Goal: Task Accomplishment & Management: Manage account settings

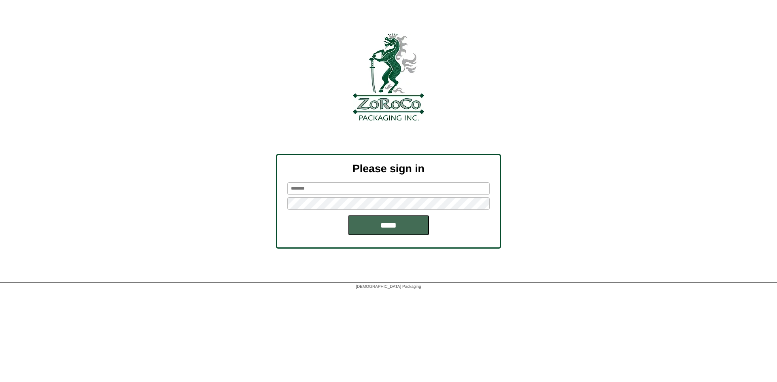
type input "*******"
click at [399, 226] on input "*****" at bounding box center [388, 225] width 81 height 20
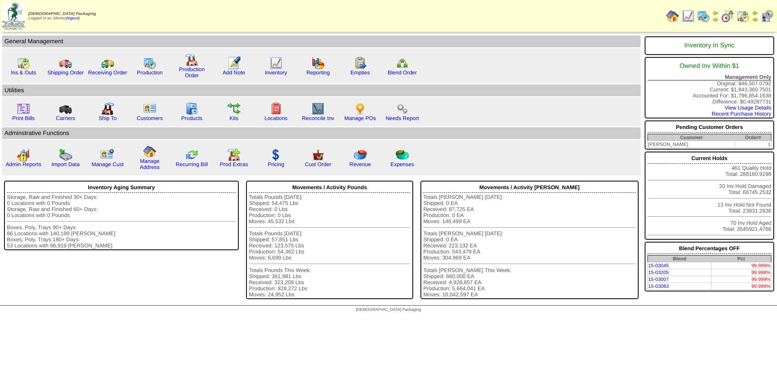
click at [755, 17] on img at bounding box center [755, 19] width 6 height 6
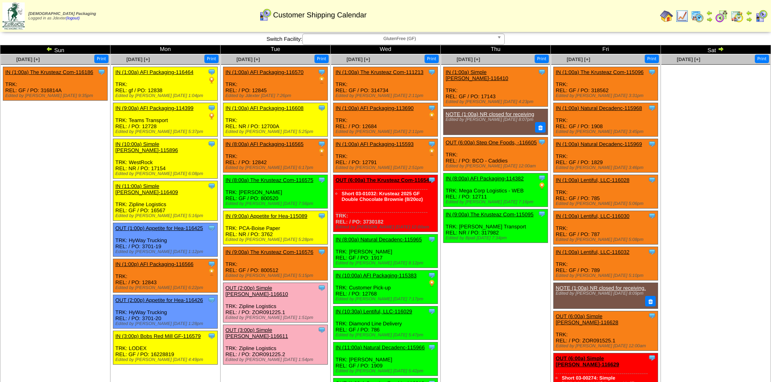
click at [488, 35] on div "Zoroco Packaging Logged in as Jdexter (logout) Print All" at bounding box center [385, 17] width 771 height 35
click at [492, 38] on span "GlutenFree (GF)" at bounding box center [400, 39] width 188 height 10
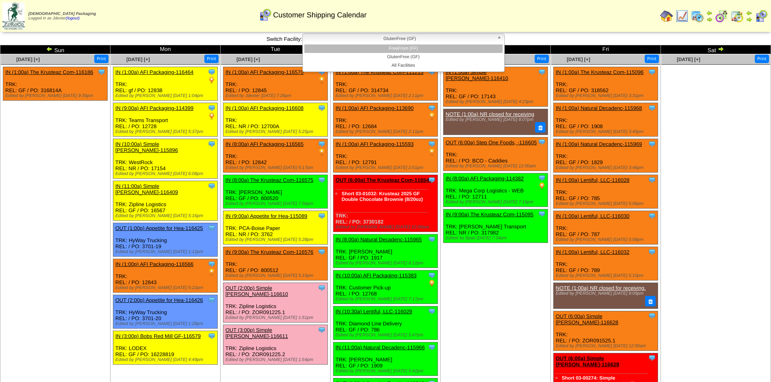
click at [447, 51] on li "FreeFrom (FF)" at bounding box center [403, 49] width 198 height 8
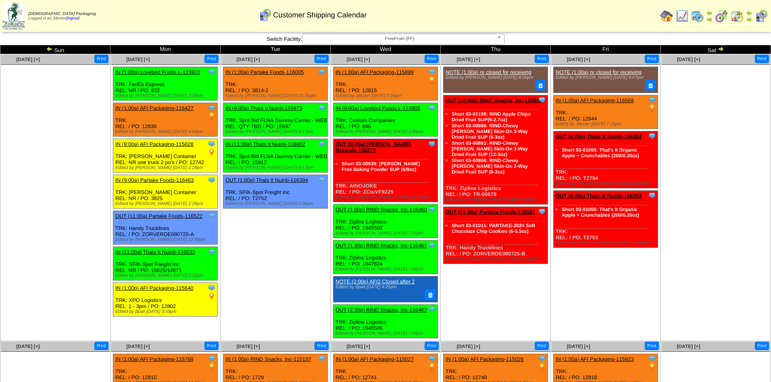
click at [499, 39] on b at bounding box center [500, 39] width 7 height 11
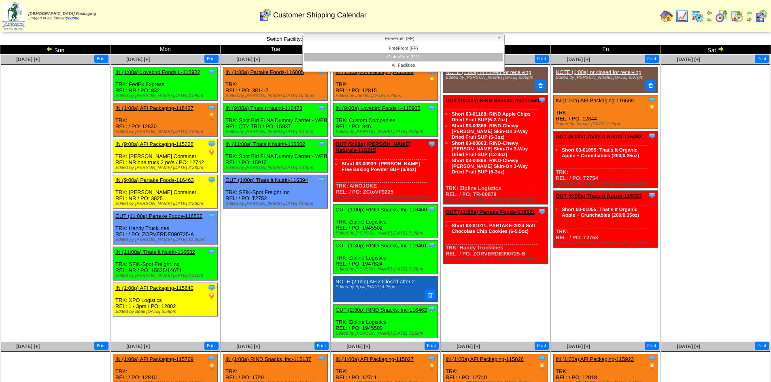
click at [443, 55] on li "GlutenFree (GF)" at bounding box center [403, 57] width 198 height 8
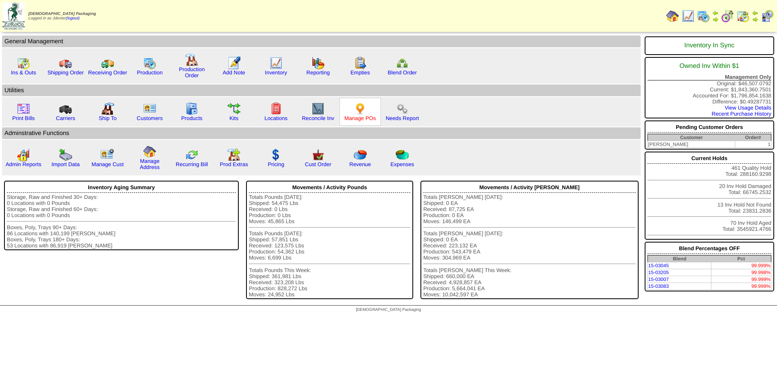
click at [362, 118] on link "Manage POs" at bounding box center [360, 118] width 32 height 6
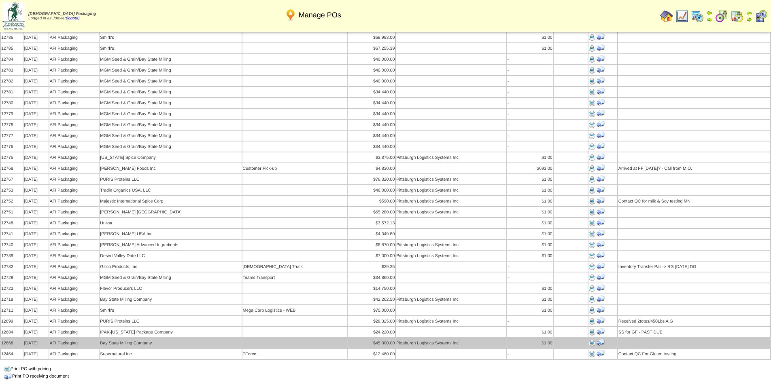
scroll to position [567, 0]
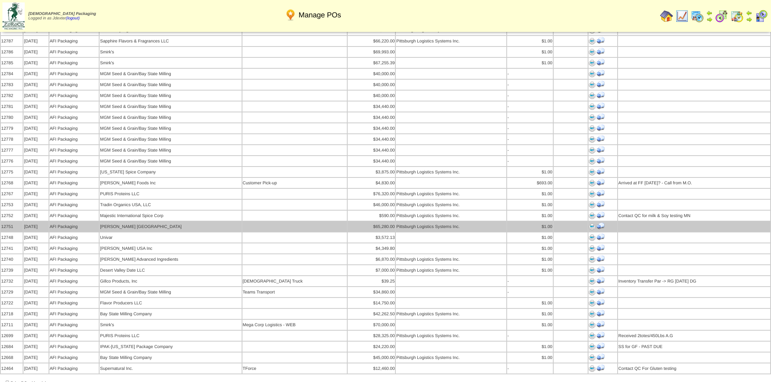
click at [592, 224] on img at bounding box center [592, 227] width 6 height 6
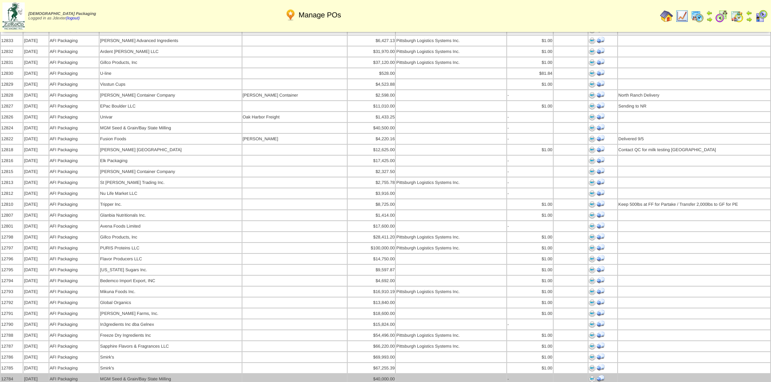
scroll to position [243, 0]
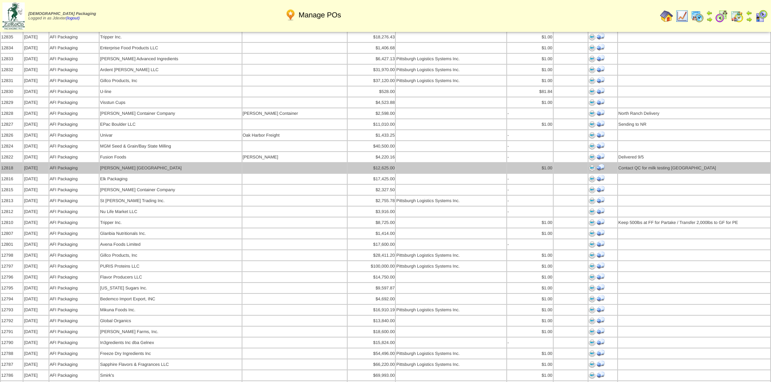
click at [590, 165] on img at bounding box center [592, 168] width 6 height 6
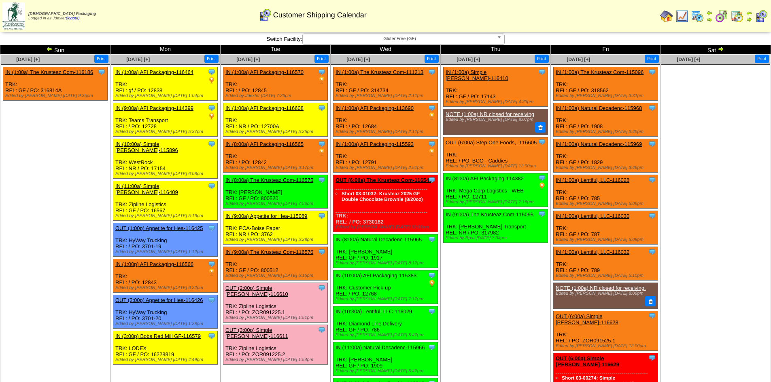
click at [720, 48] on img at bounding box center [720, 49] width 6 height 6
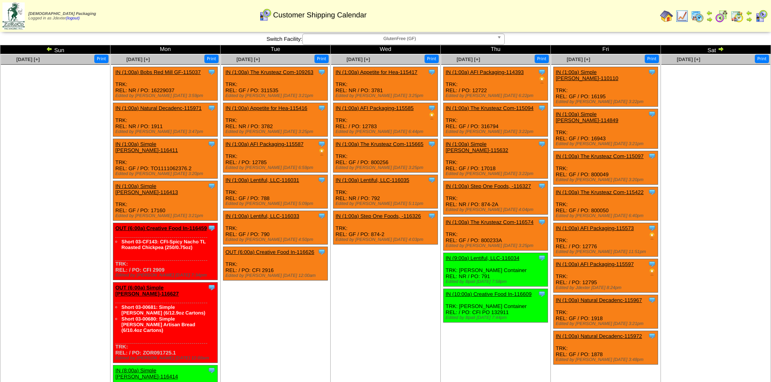
click at [720, 48] on img at bounding box center [720, 49] width 6 height 6
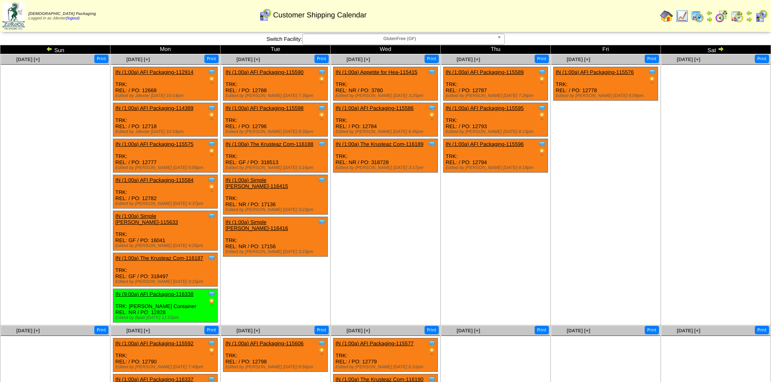
click at [720, 48] on img at bounding box center [720, 49] width 6 height 6
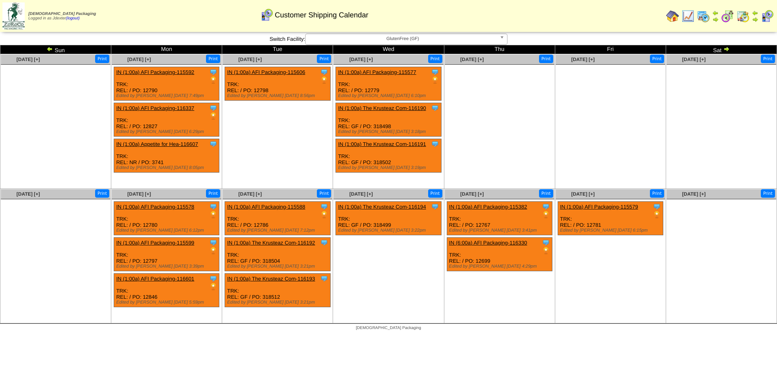
click at [720, 48] on td "Sat" at bounding box center [721, 49] width 111 height 9
click at [729, 48] on img at bounding box center [726, 49] width 6 height 6
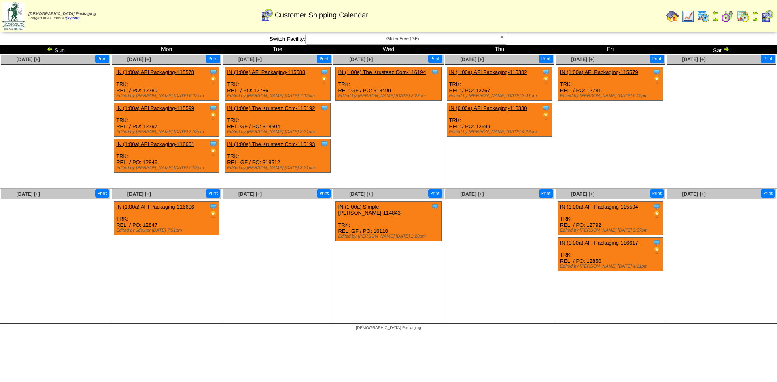
click at [728, 47] on img at bounding box center [726, 49] width 6 height 6
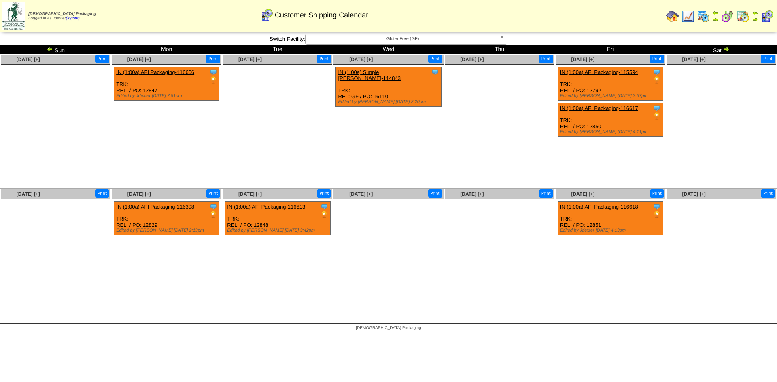
click at [728, 47] on img at bounding box center [726, 49] width 6 height 6
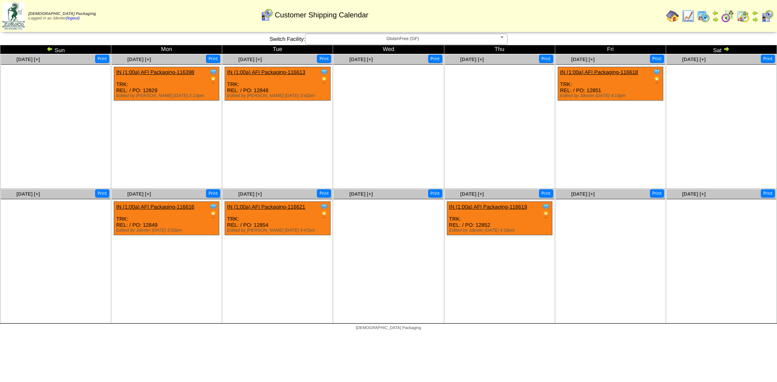
click at [728, 47] on img at bounding box center [726, 49] width 6 height 6
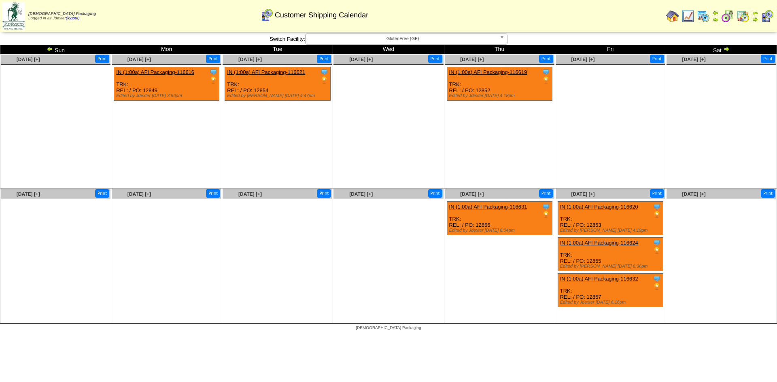
click at [622, 278] on link "IN (1:00a) AFI Packaging-116632" at bounding box center [599, 279] width 78 height 6
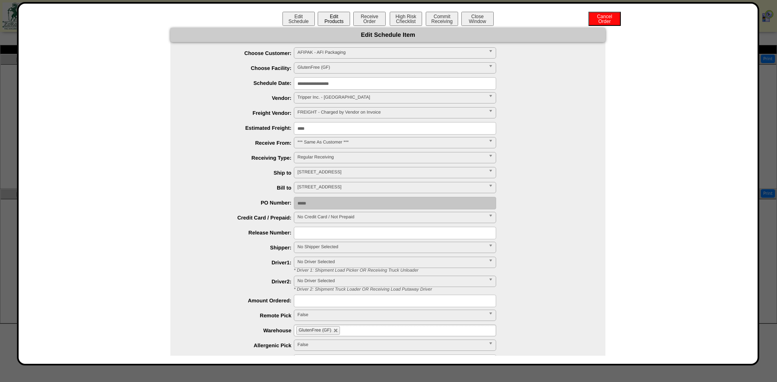
click at [338, 19] on button "Edit Products" at bounding box center [334, 19] width 32 height 14
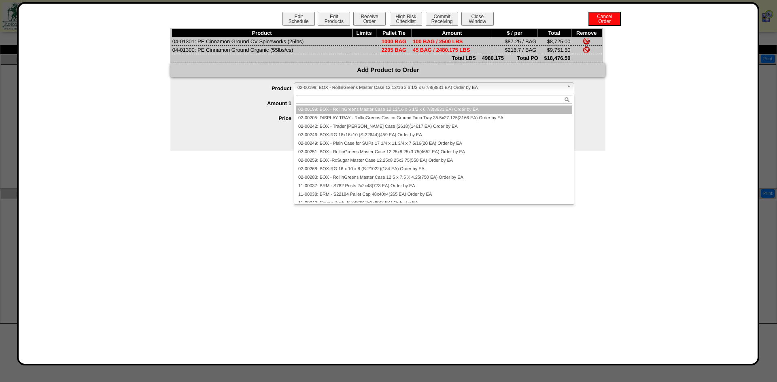
click at [380, 89] on span "02-00199: BOX - RollinGreens Master Case 12 13/16 x 6 1/2 x 6 7/8(8831 EA) Orde…" at bounding box center [430, 88] width 266 height 10
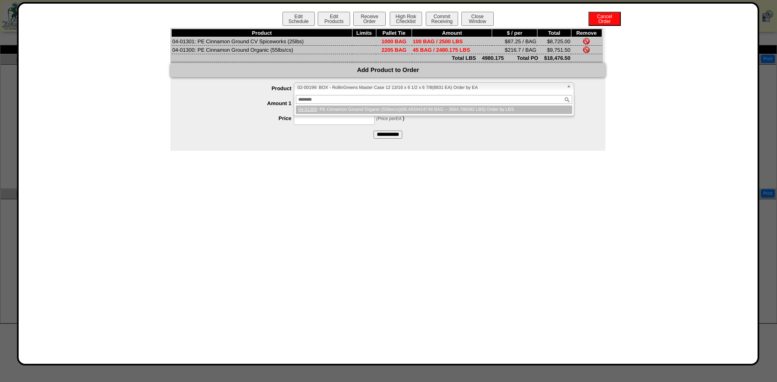
type input "********"
click at [416, 108] on li "04-01300 : PE Cinnamon Ground Organic (55lbs/cs)(66.4934424748 BAG ~ 3664.78608…" at bounding box center [434, 110] width 276 height 8
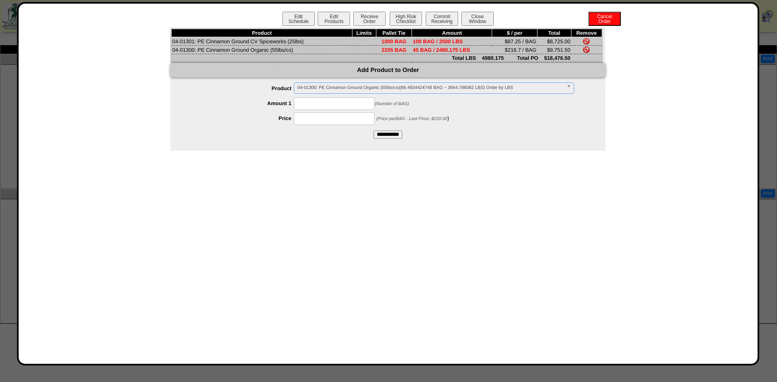
click at [346, 105] on input at bounding box center [334, 104] width 81 height 13
type input "**"
click at [324, 119] on input at bounding box center [334, 118] width 81 height 13
type input "******"
click at [402, 200] on div "Edit Schedule Edit Products Receive Order High Risk Checklist Commit Receiving …" at bounding box center [388, 184] width 723 height 344
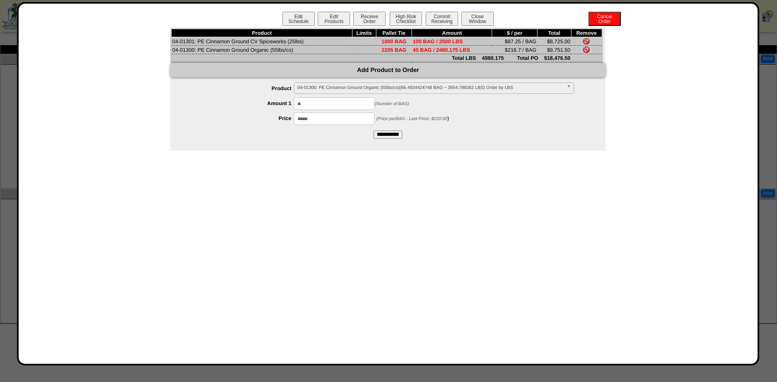
click at [391, 134] on input "**********" at bounding box center [387, 135] width 29 height 8
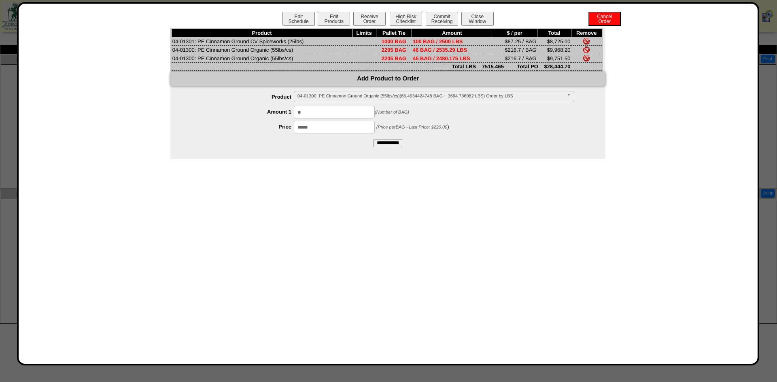
click at [585, 57] on img at bounding box center [586, 58] width 6 height 6
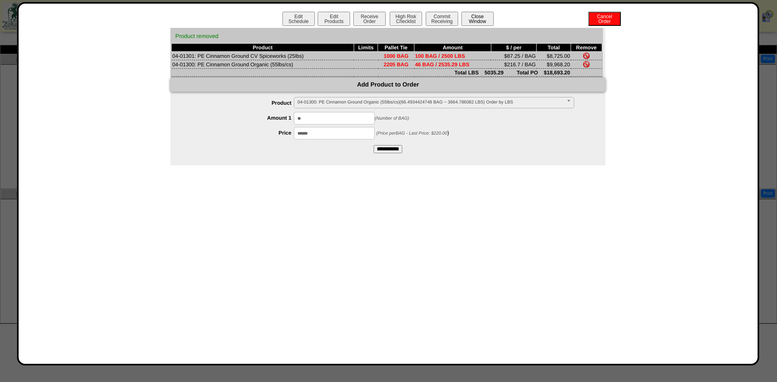
click at [487, 20] on button "Close Window" at bounding box center [477, 19] width 32 height 14
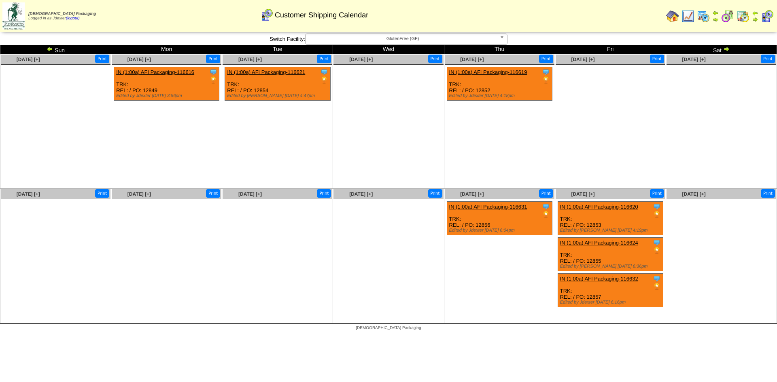
click at [668, 15] on img at bounding box center [672, 16] width 13 height 13
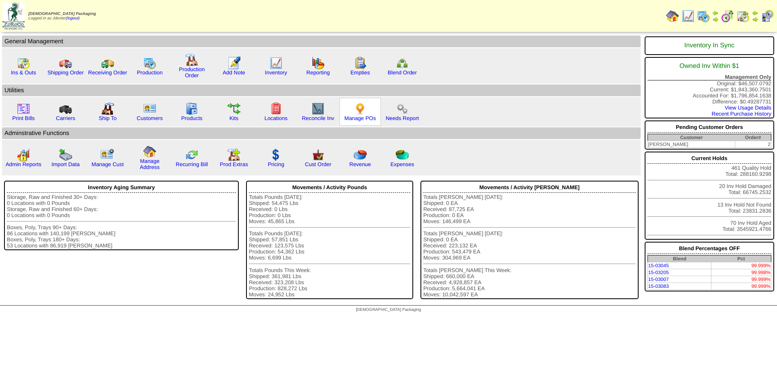
click at [367, 124] on div "Manage POs" at bounding box center [359, 112] width 41 height 28
click at [369, 120] on link "Manage POs" at bounding box center [360, 118] width 32 height 6
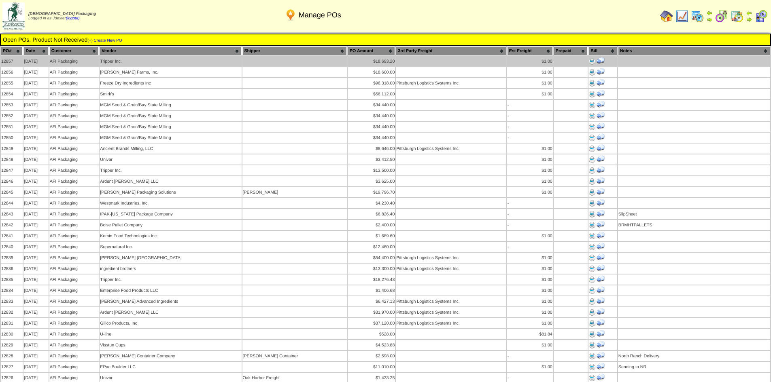
click at [590, 60] on img at bounding box center [592, 61] width 6 height 6
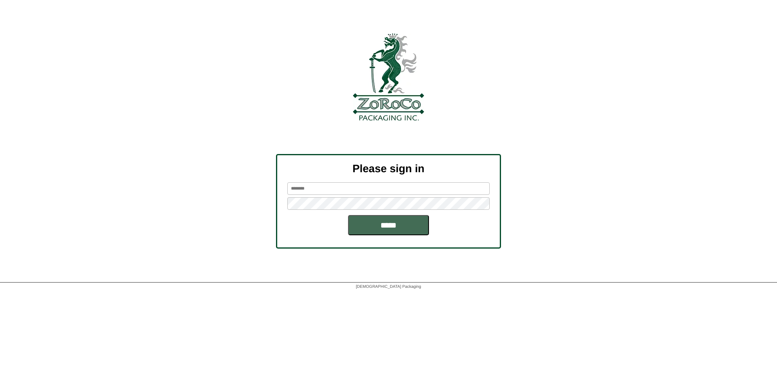
type input "*******"
click at [402, 229] on input "*****" at bounding box center [388, 225] width 81 height 20
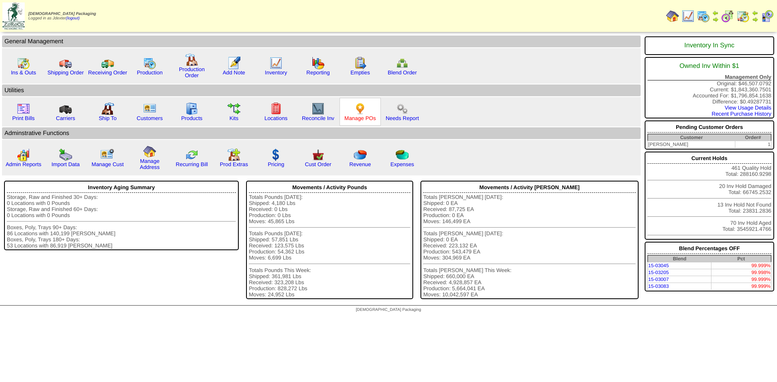
click at [363, 115] on link "Manage POs" at bounding box center [360, 118] width 32 height 6
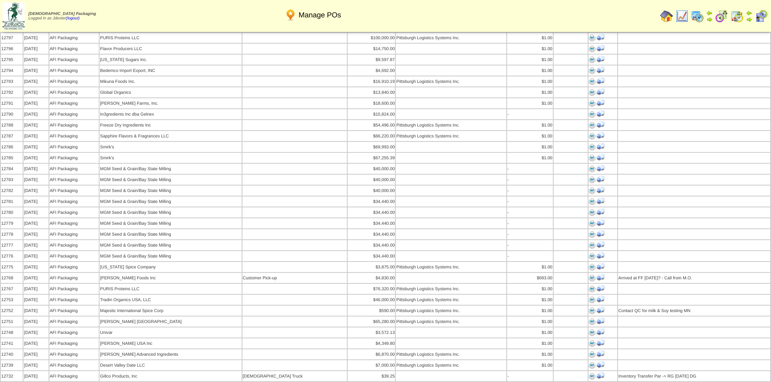
scroll to position [486, 0]
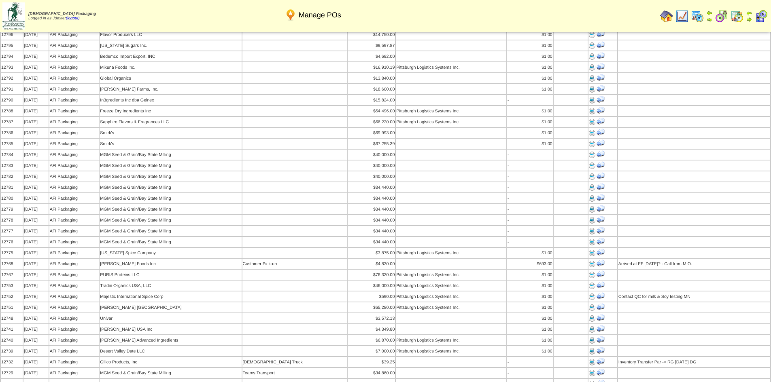
click at [664, 15] on img at bounding box center [666, 16] width 13 height 13
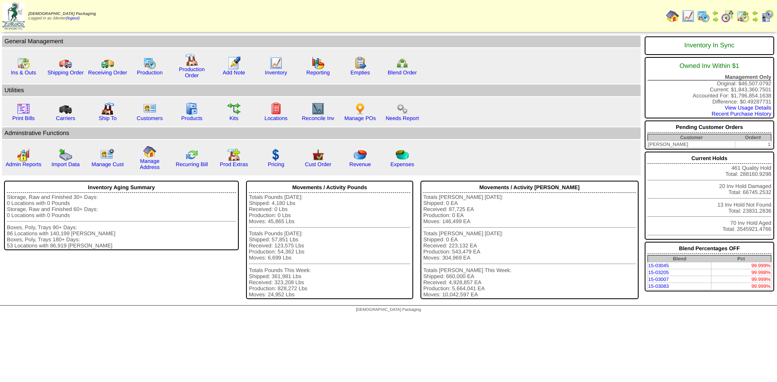
click at [753, 17] on img at bounding box center [755, 19] width 6 height 6
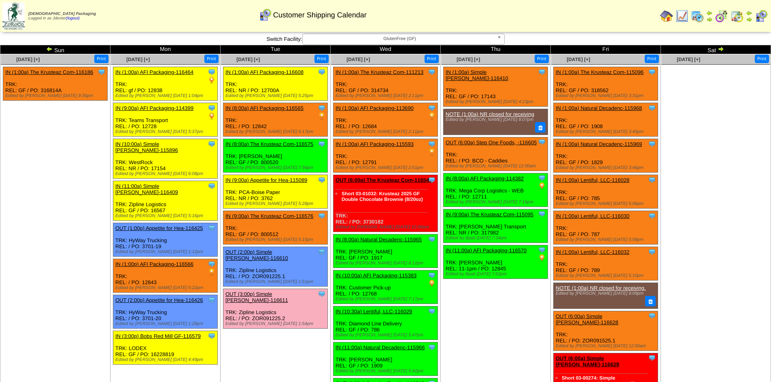
click at [408, 36] on span "GlutenFree (GF)" at bounding box center [400, 39] width 188 height 10
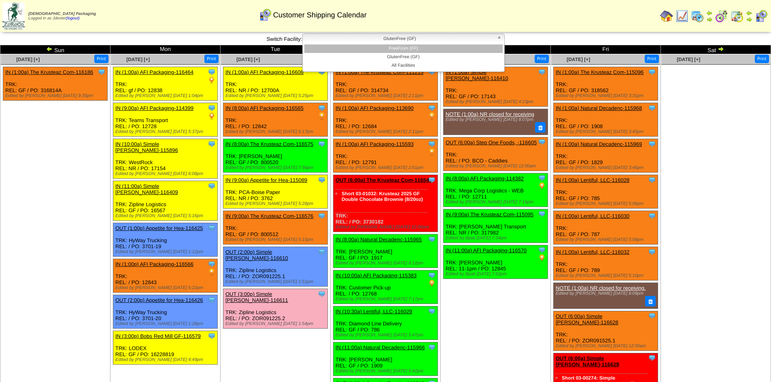
click at [411, 49] on li "FreeFrom (FF)" at bounding box center [403, 49] width 198 height 8
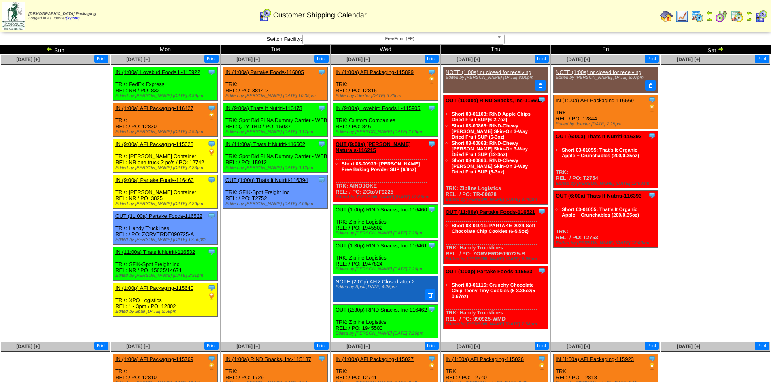
click at [720, 49] on img at bounding box center [720, 49] width 6 height 6
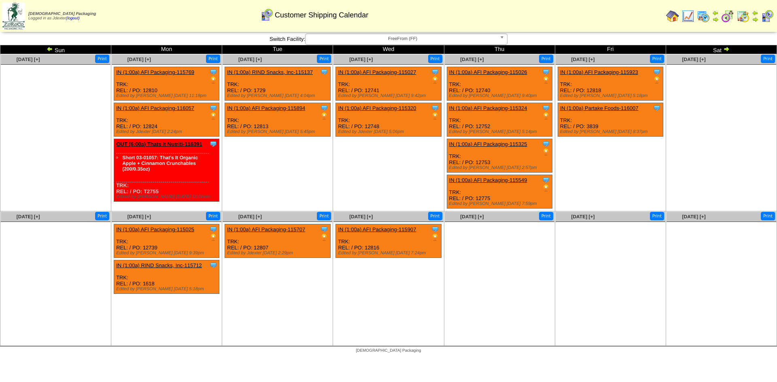
click at [726, 50] on img at bounding box center [726, 49] width 6 height 6
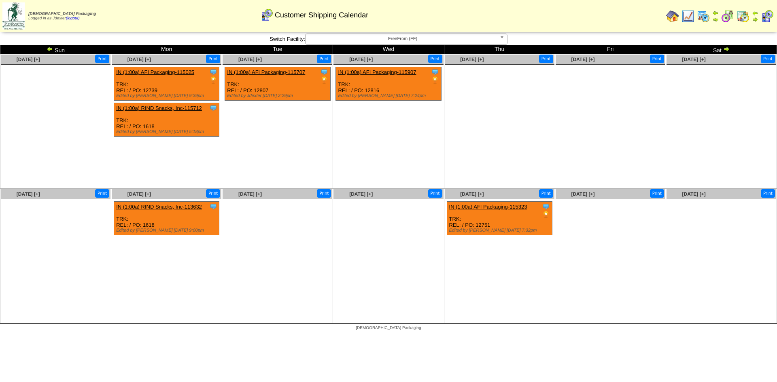
click at [510, 206] on link "IN (1:00a) AFI Packaging-115323" at bounding box center [488, 207] width 78 height 6
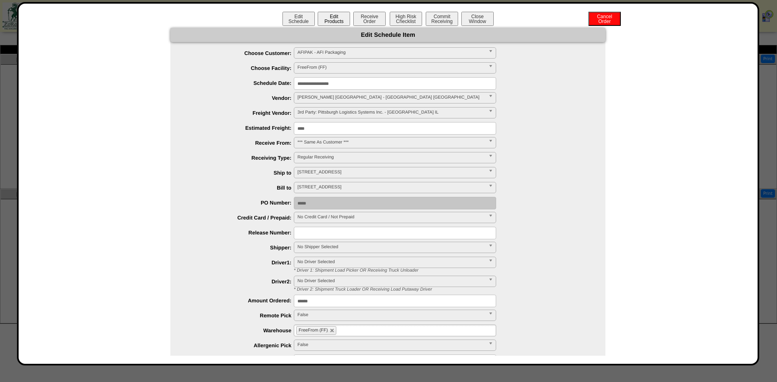
click at [336, 19] on button "Edit Products" at bounding box center [334, 19] width 32 height 14
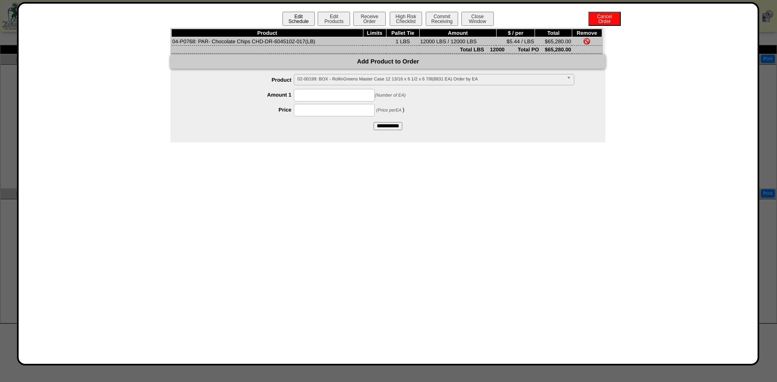
click at [301, 23] on button "Edit Schedule" at bounding box center [298, 19] width 32 height 14
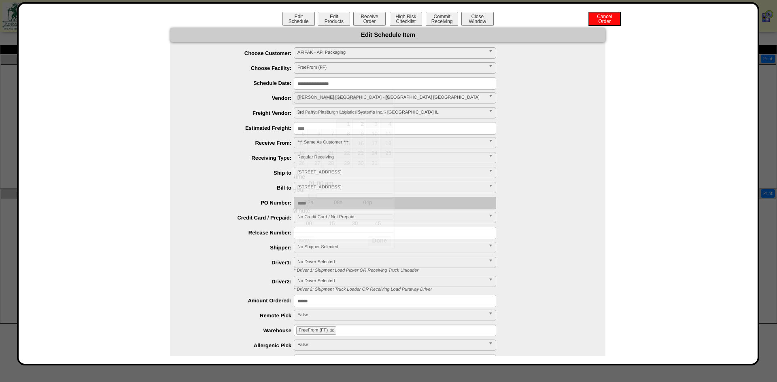
click at [326, 83] on input "**********" at bounding box center [395, 83] width 202 height 13
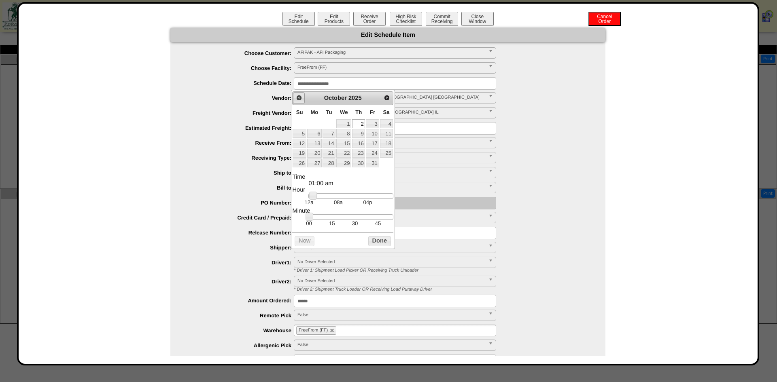
click at [302, 98] on span "Prev" at bounding box center [299, 98] width 6 height 6
click at [316, 142] on link "15" at bounding box center [314, 143] width 15 height 9
type input "**********"
click at [377, 246] on button "Done" at bounding box center [379, 241] width 23 height 10
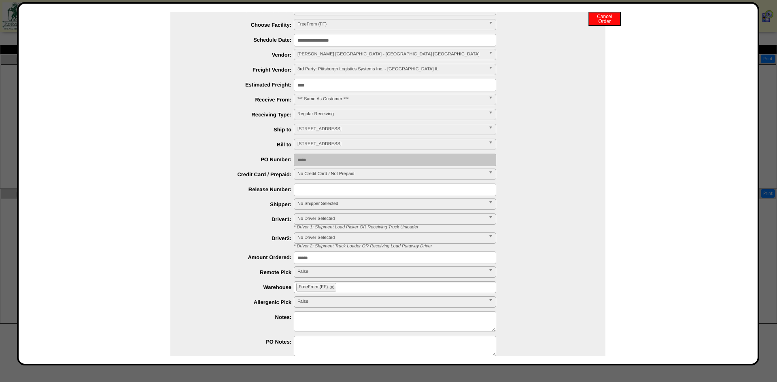
scroll to position [78, 0]
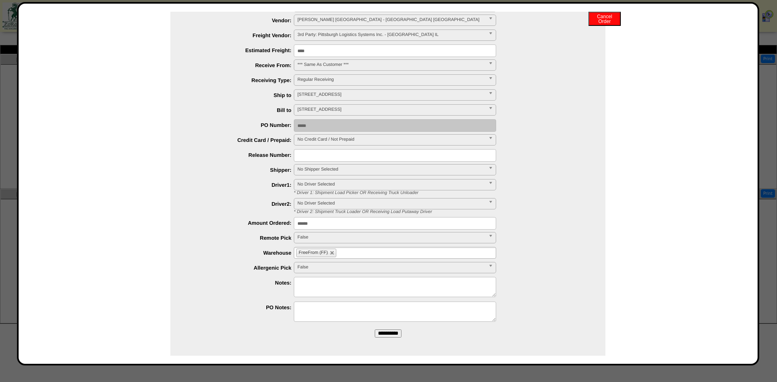
click at [386, 333] on input "**********" at bounding box center [388, 334] width 27 height 8
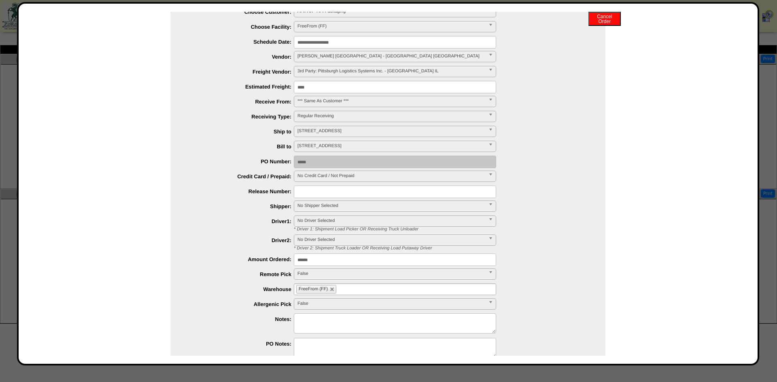
scroll to position [0, 0]
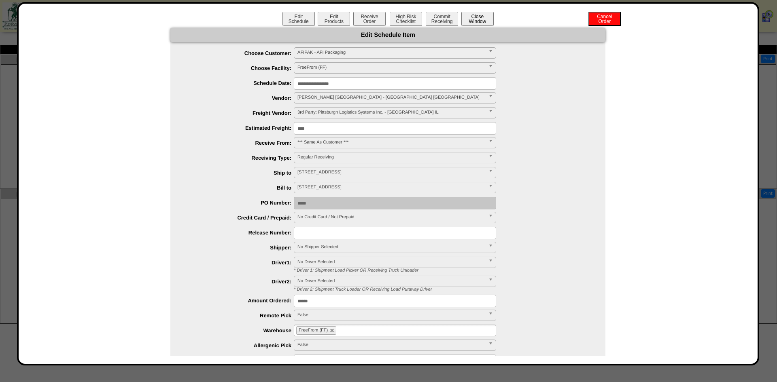
click at [477, 19] on button "Close Window" at bounding box center [477, 19] width 32 height 14
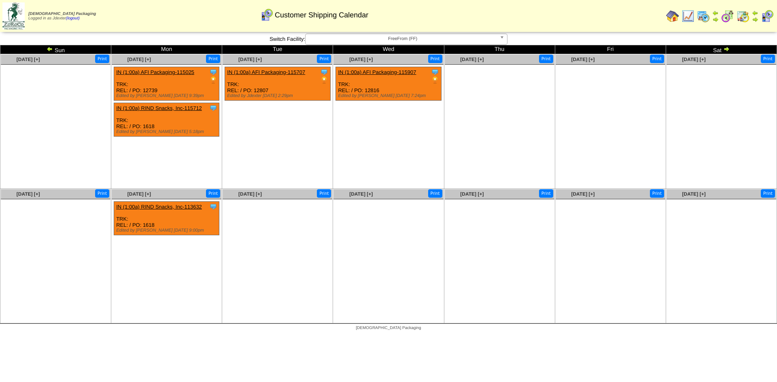
click at [666, 15] on img at bounding box center [672, 16] width 13 height 13
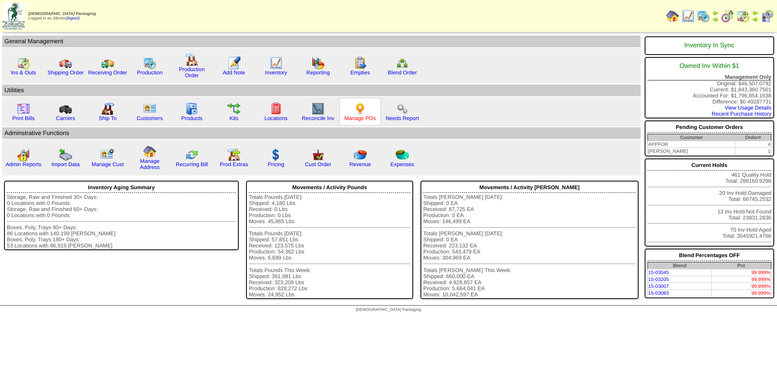
click at [365, 121] on link "Manage POs" at bounding box center [360, 118] width 32 height 6
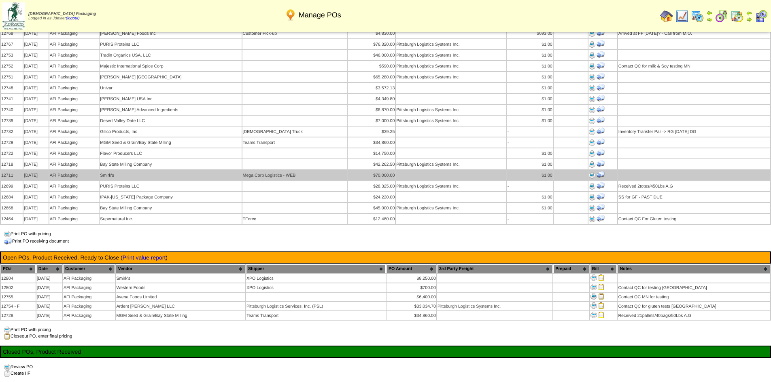
scroll to position [607, 0]
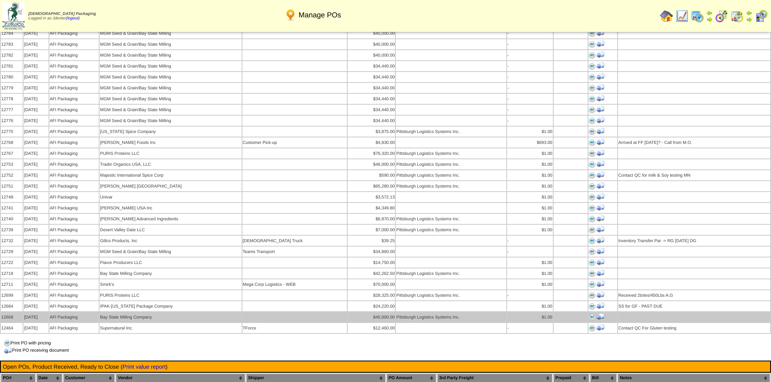
click at [590, 314] on img at bounding box center [592, 317] width 6 height 6
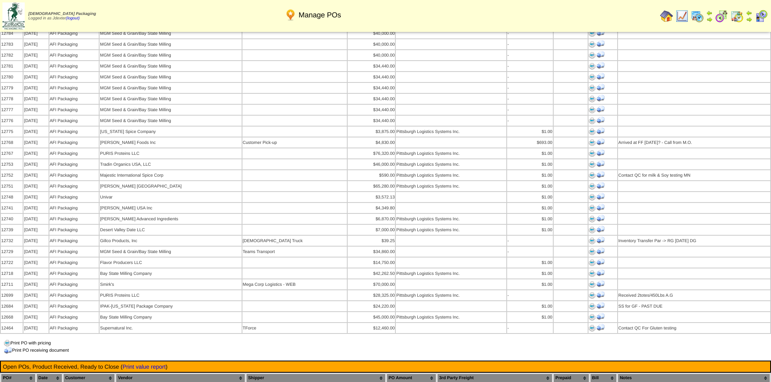
scroll to position [567, 0]
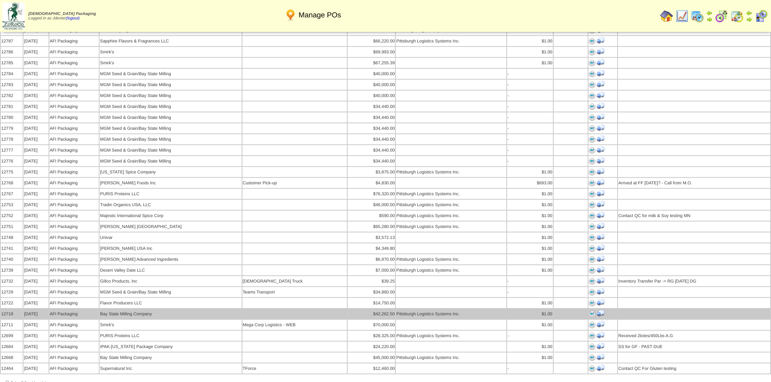
click at [589, 311] on img at bounding box center [592, 314] width 6 height 6
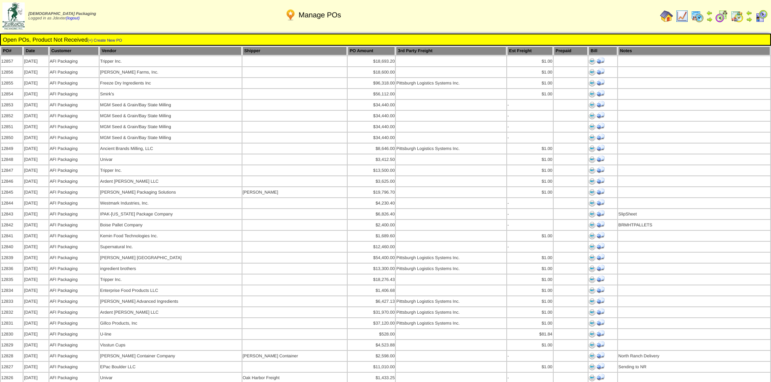
scroll to position [567, 0]
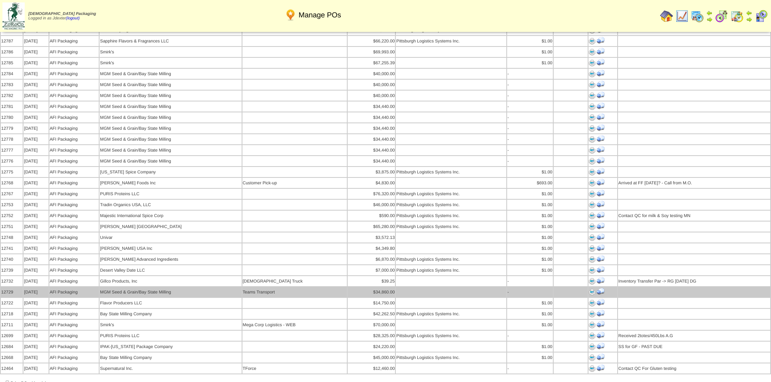
click at [589, 289] on img at bounding box center [592, 292] width 6 height 6
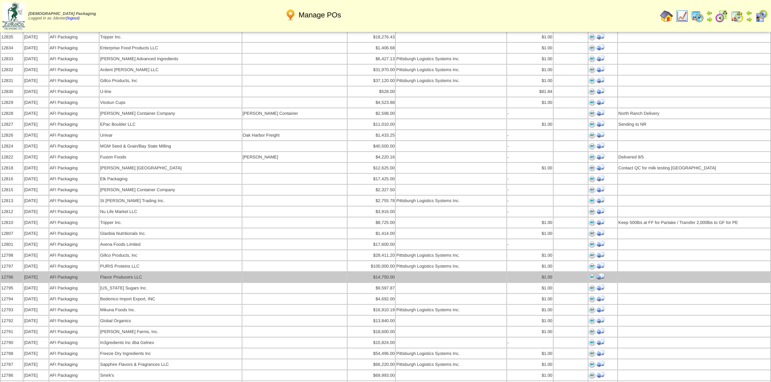
scroll to position [202, 0]
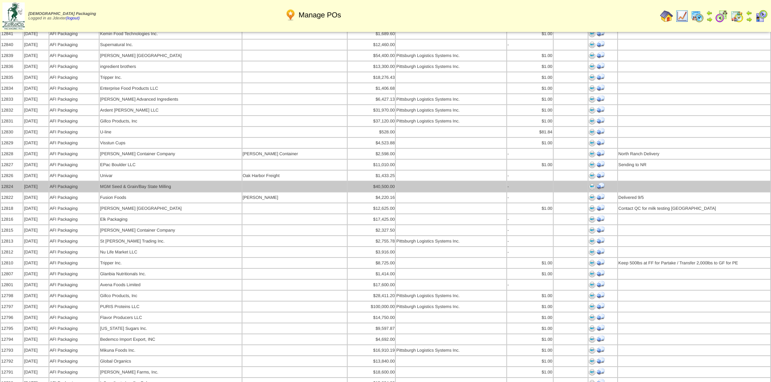
click at [590, 184] on img at bounding box center [592, 187] width 6 height 6
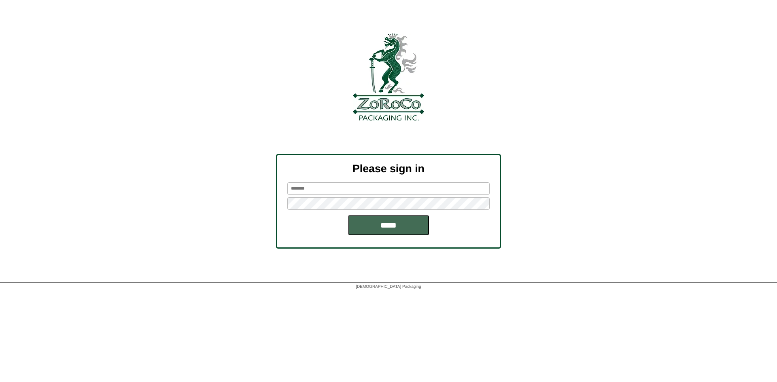
type input "*******"
click at [387, 229] on input "*****" at bounding box center [388, 225] width 81 height 20
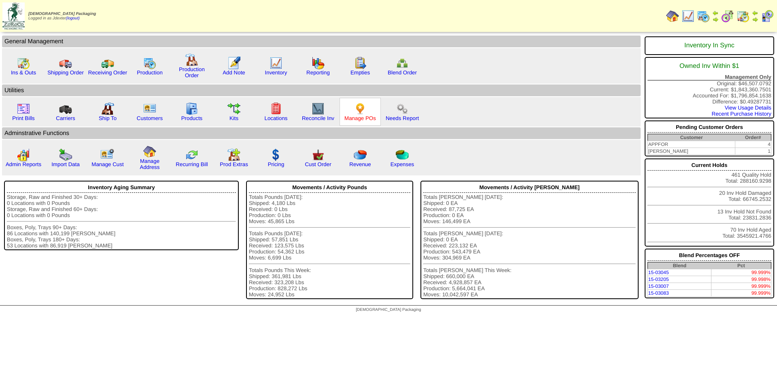
click at [371, 119] on link "Manage POs" at bounding box center [360, 118] width 32 height 6
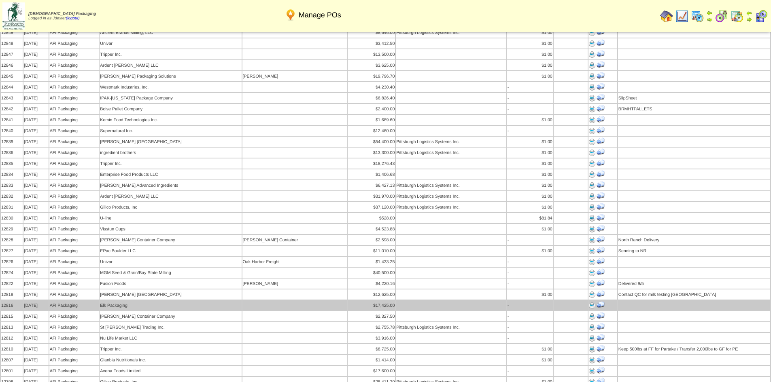
scroll to position [121, 0]
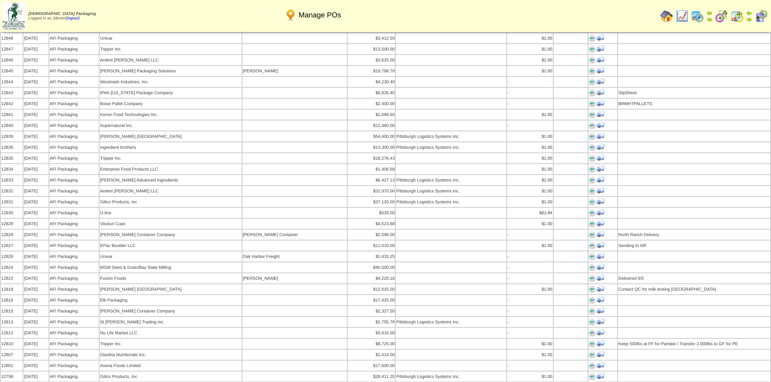
click at [750, 17] on img at bounding box center [749, 19] width 6 height 6
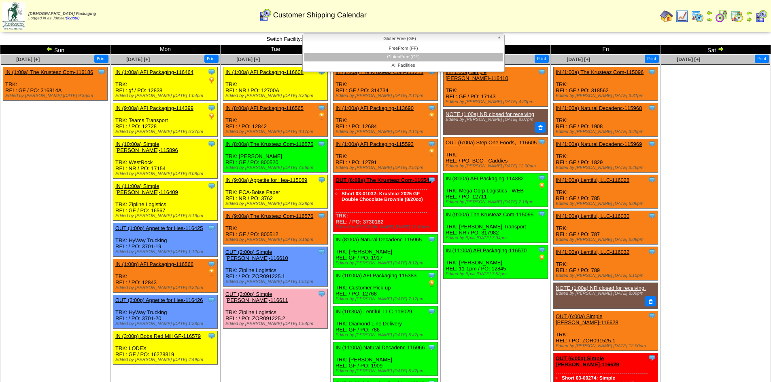
click at [503, 38] on b at bounding box center [500, 39] width 7 height 11
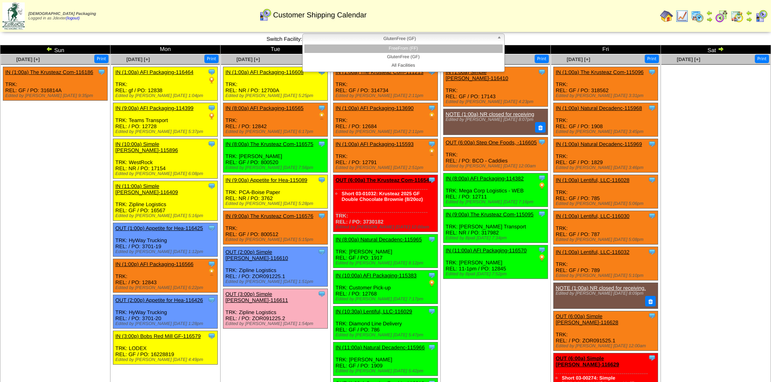
click at [442, 51] on li "FreeFrom (FF)" at bounding box center [403, 49] width 198 height 8
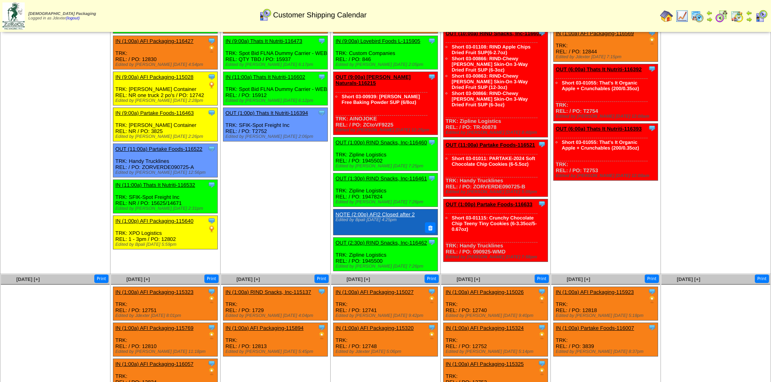
scroll to position [151, 0]
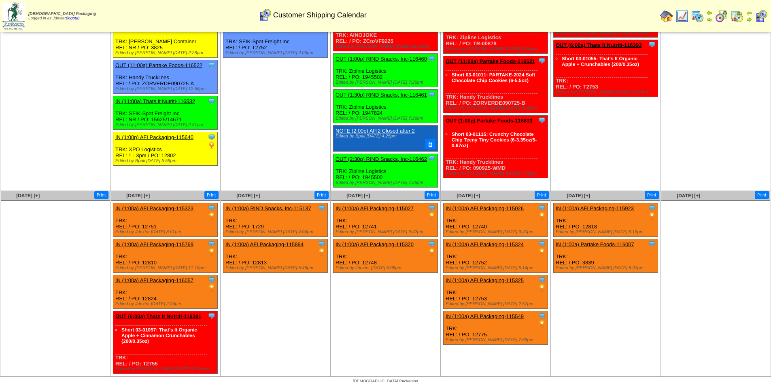
click at [183, 278] on link "IN (1:00a) AFI Packaging-116057" at bounding box center [154, 281] width 78 height 6
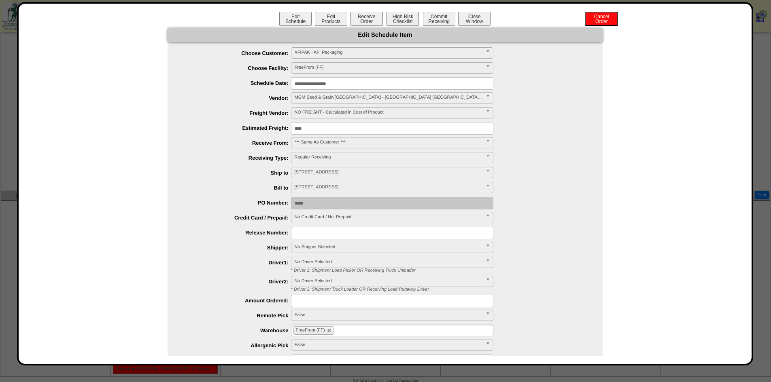
click at [331, 82] on input "**********" at bounding box center [392, 83] width 202 height 13
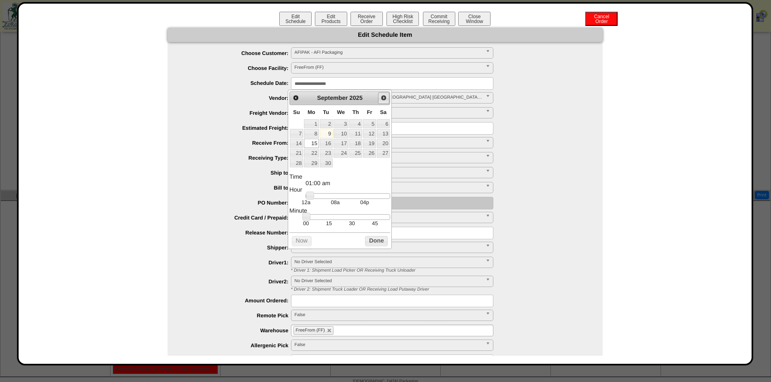
click at [382, 95] on span "Next" at bounding box center [383, 98] width 6 height 6
click at [386, 101] on span "Next" at bounding box center [383, 98] width 6 height 6
click at [299, 97] on span "Prev" at bounding box center [296, 98] width 6 height 6
click at [385, 123] on link "1" at bounding box center [383, 123] width 13 height 9
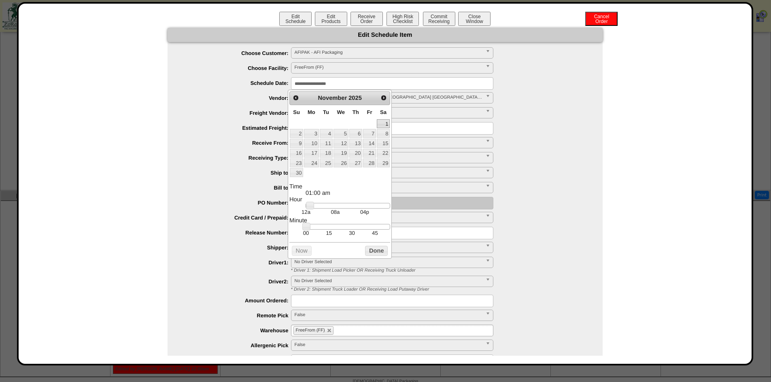
type input "**********"
click at [370, 252] on button "Done" at bounding box center [376, 251] width 23 height 10
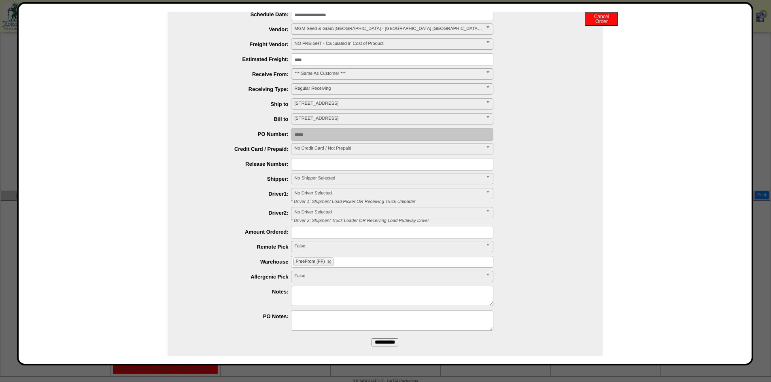
scroll to position [78, 0]
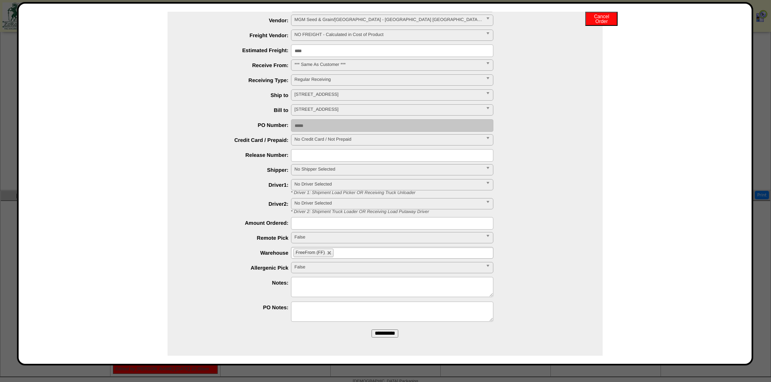
click at [331, 289] on textarea at bounding box center [392, 287] width 202 height 20
type textarea "**********"
click at [378, 331] on input "**********" at bounding box center [384, 334] width 27 height 8
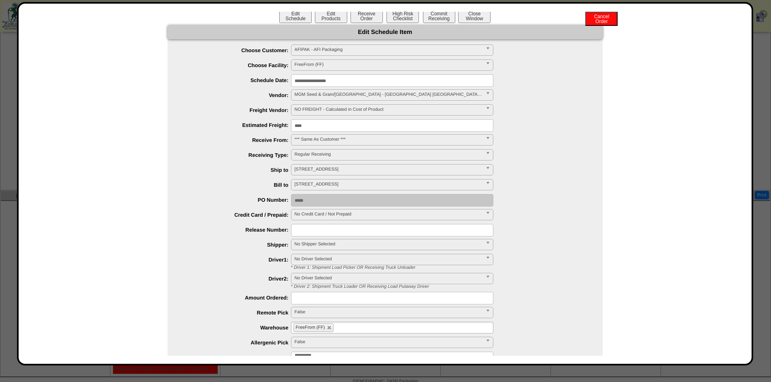
scroll to position [0, 0]
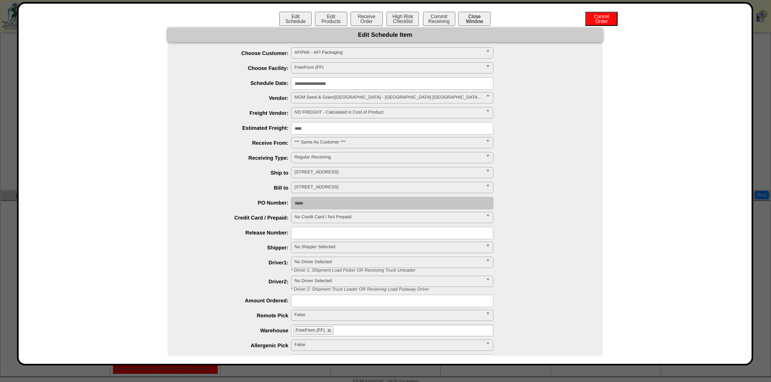
click at [475, 20] on button "Close Window" at bounding box center [474, 19] width 32 height 14
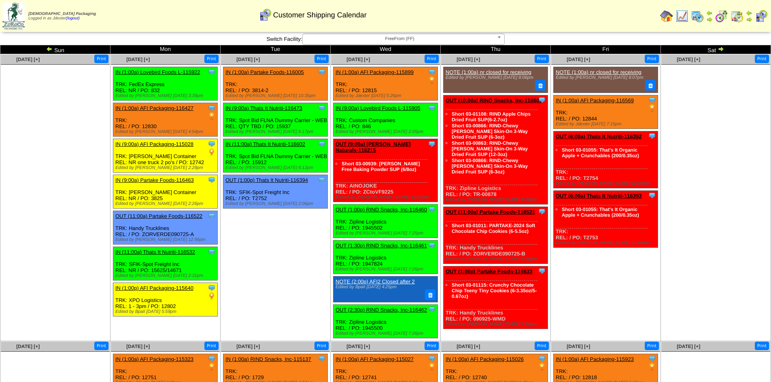
click at [670, 15] on img at bounding box center [666, 16] width 13 height 13
click at [668, 17] on img at bounding box center [666, 16] width 13 height 13
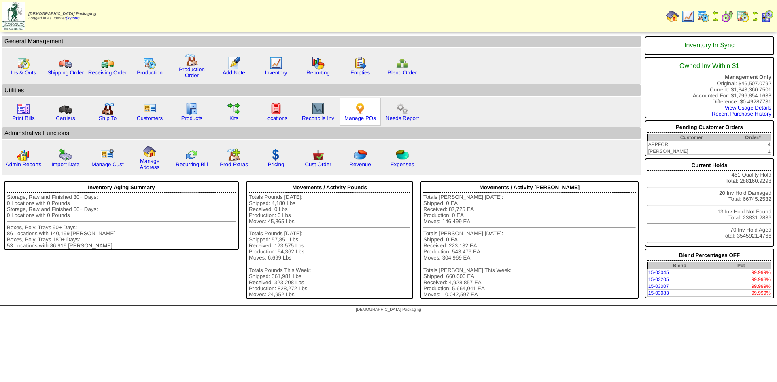
click at [365, 115] on img at bounding box center [360, 108] width 13 height 13
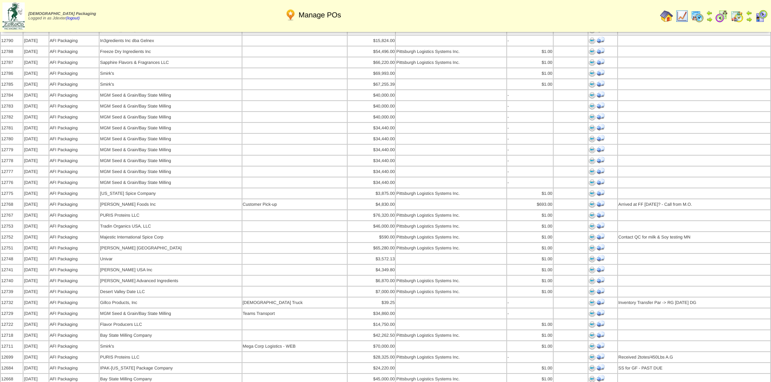
scroll to position [526, 0]
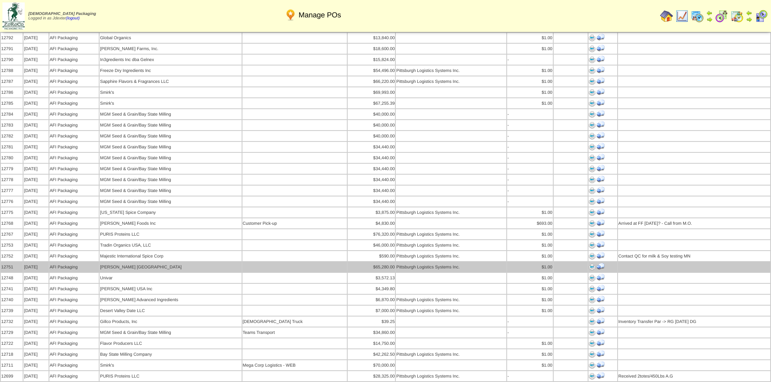
click at [589, 264] on img at bounding box center [592, 267] width 6 height 6
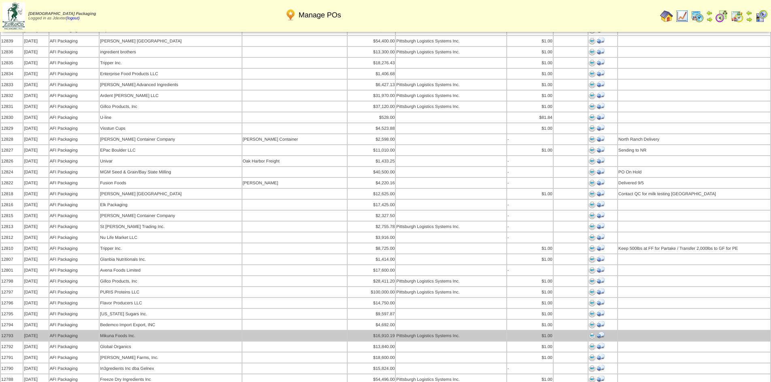
scroll to position [202, 0]
